Goal: Find specific page/section: Find specific page/section

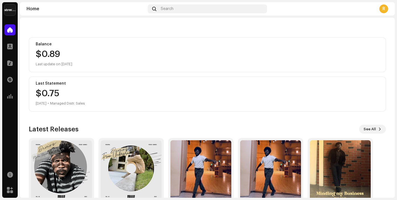
scroll to position [73, 0]
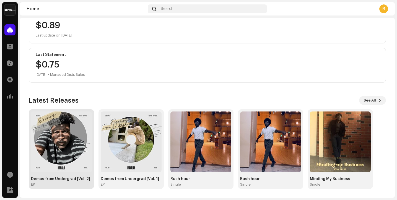
click at [69, 168] on img at bounding box center [61, 141] width 61 height 61
click at [67, 143] on img at bounding box center [61, 141] width 61 height 61
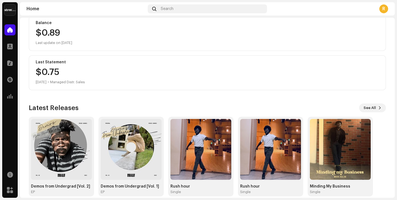
scroll to position [73, 0]
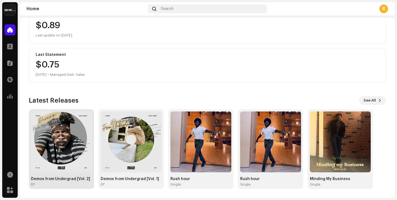
click at [70, 163] on img at bounding box center [61, 141] width 61 height 61
